Goal: Information Seeking & Learning: Learn about a topic

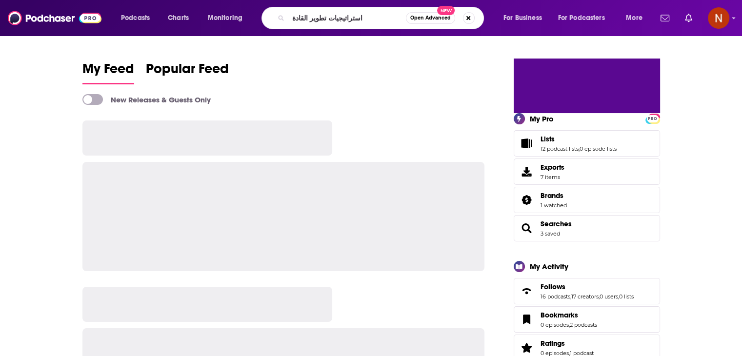
type input "استراتيجيات تطوير القادة"
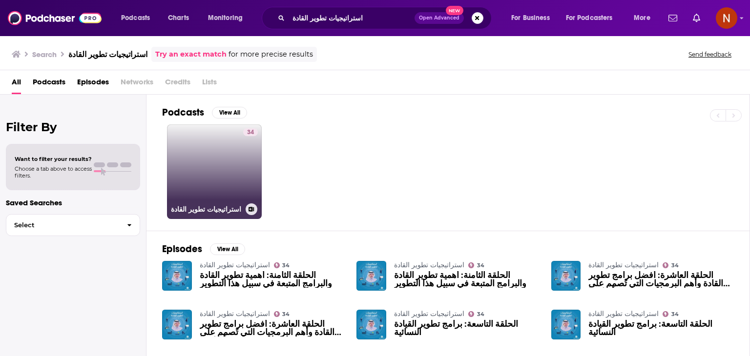
click at [220, 182] on link "34 استراتيجيات تطوير القادة" at bounding box center [214, 171] width 95 height 95
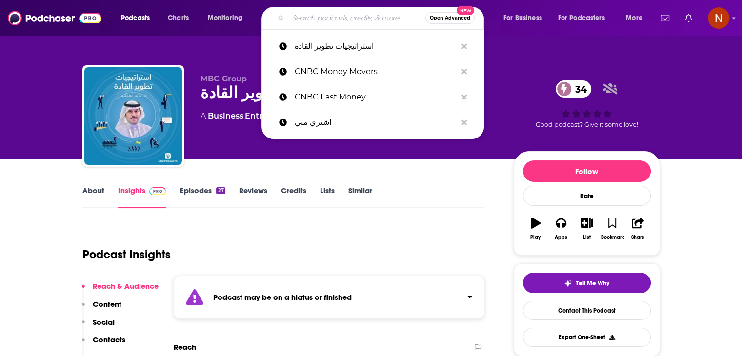
click at [344, 22] on input "Search podcasts, credits, & more..." at bounding box center [356, 18] width 137 height 16
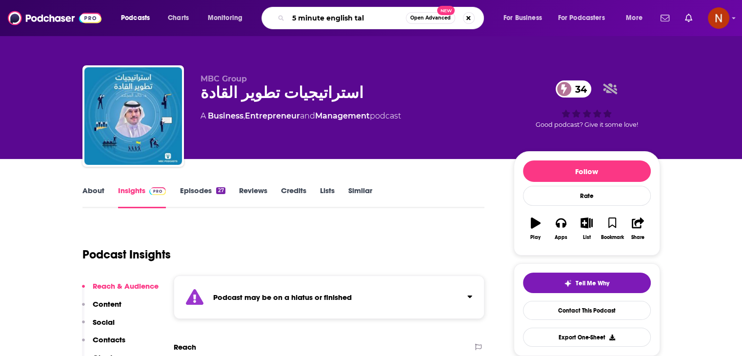
type input "5 minute english talk"
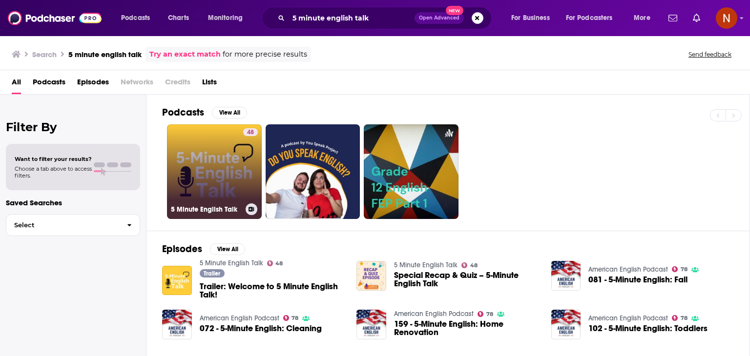
click at [205, 158] on link "48 5 Minute English Talk" at bounding box center [214, 171] width 95 height 95
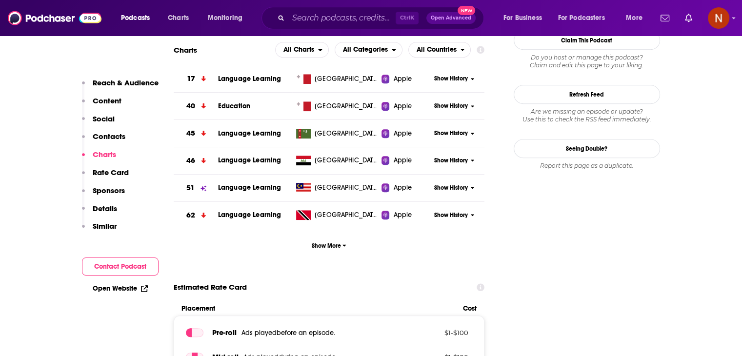
scroll to position [62, 0]
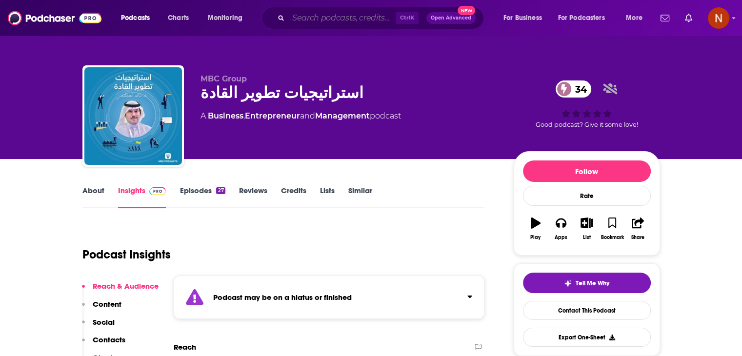
click at [372, 10] on input "Search podcasts, credits, & more..." at bounding box center [341, 18] width 107 height 16
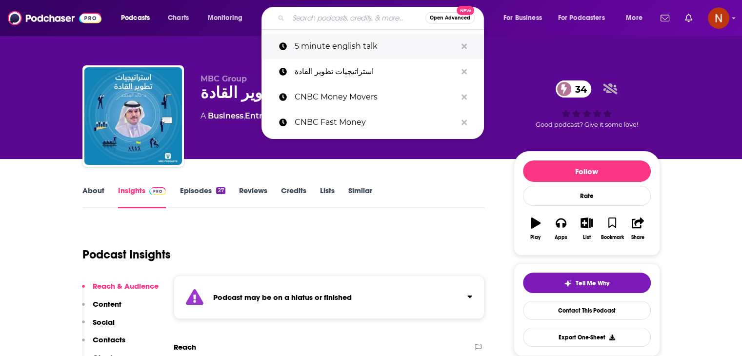
click at [469, 45] on button "Search podcasts, credits, & more..." at bounding box center [464, 47] width 15 height 18
